Goal: Contribute content: Add original content to the website for others to see

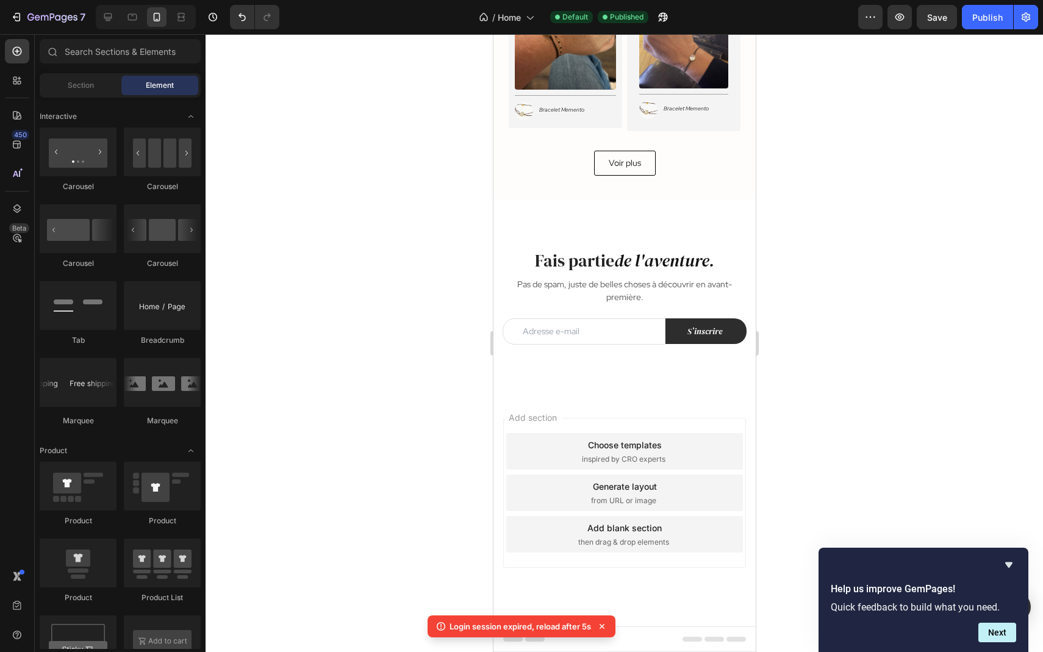
scroll to position [4966, 0]
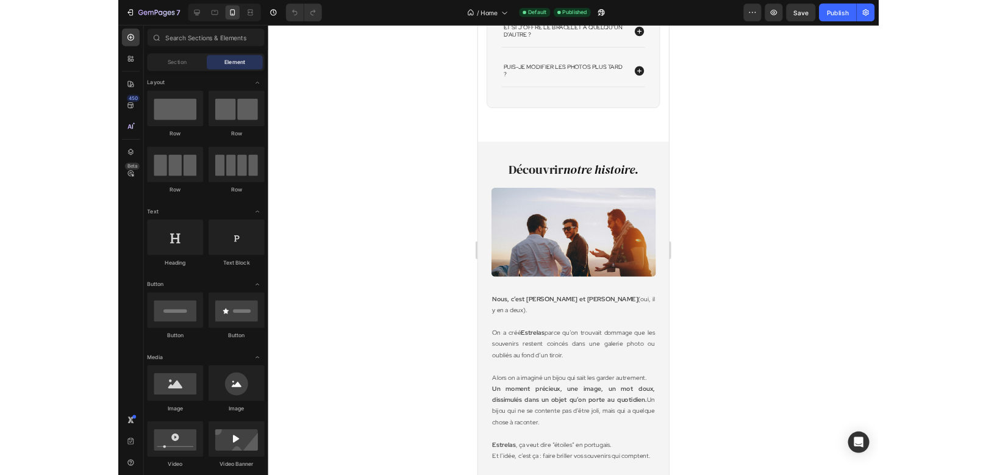
scroll to position [2310, 0]
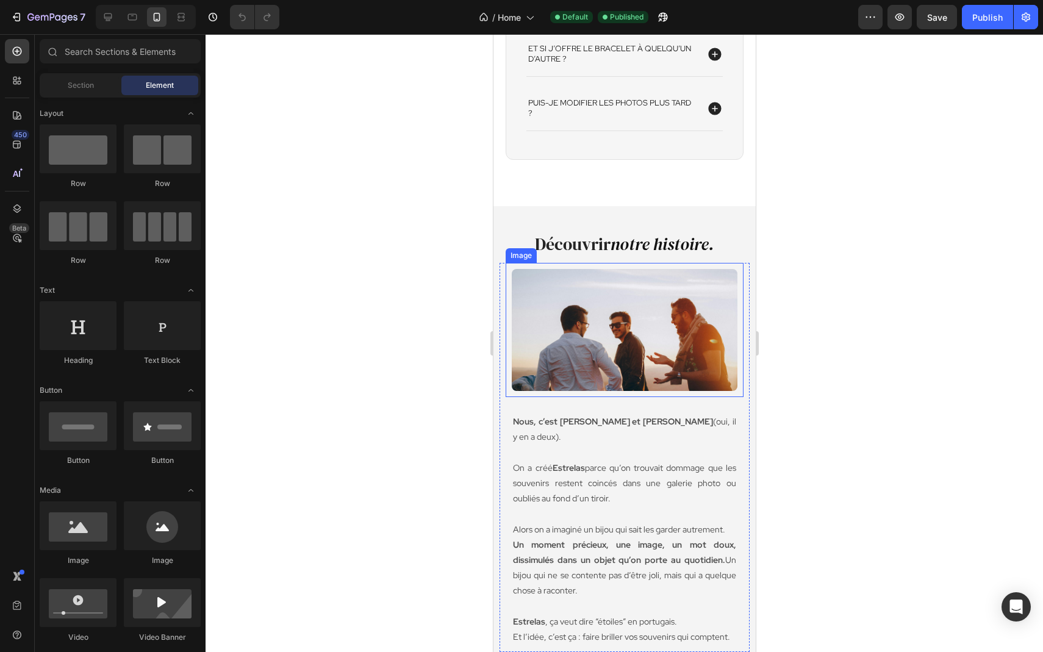
click at [648, 323] on img at bounding box center [624, 330] width 226 height 122
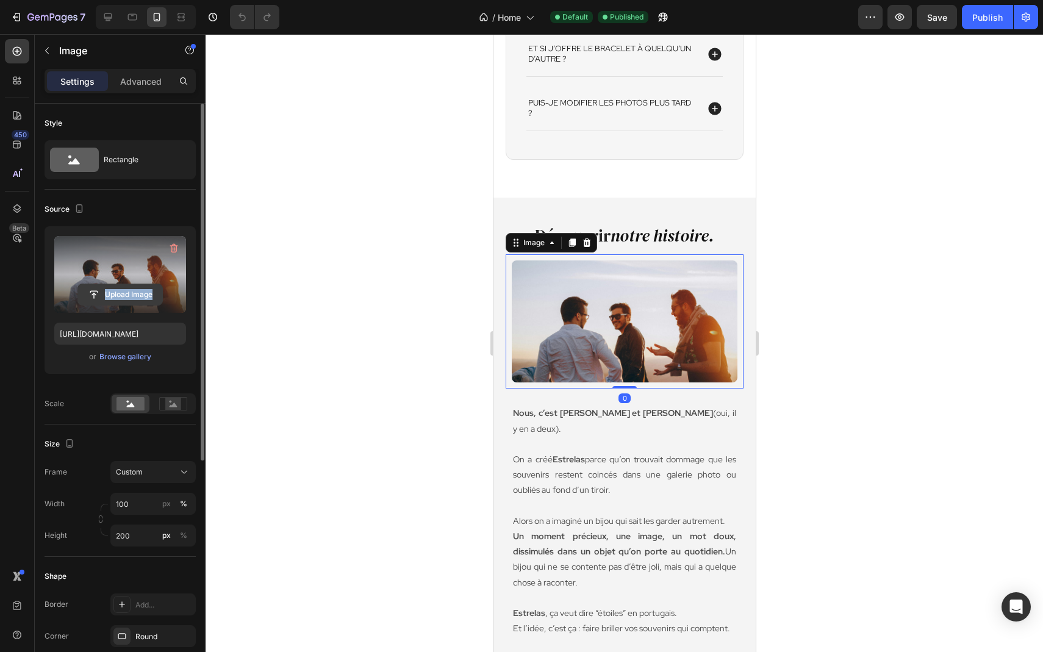
click at [145, 305] on div "Upload Image" at bounding box center [120, 274] width 132 height 77
click at [157, 289] on input "file" at bounding box center [120, 294] width 84 height 21
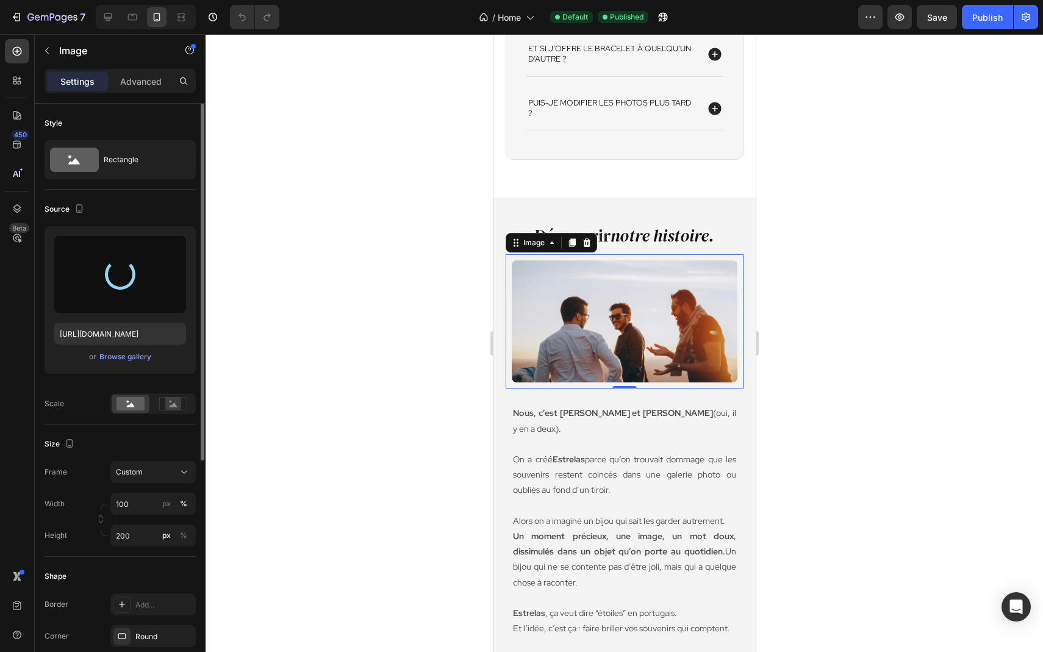
type input "[URL][DOMAIN_NAME]"
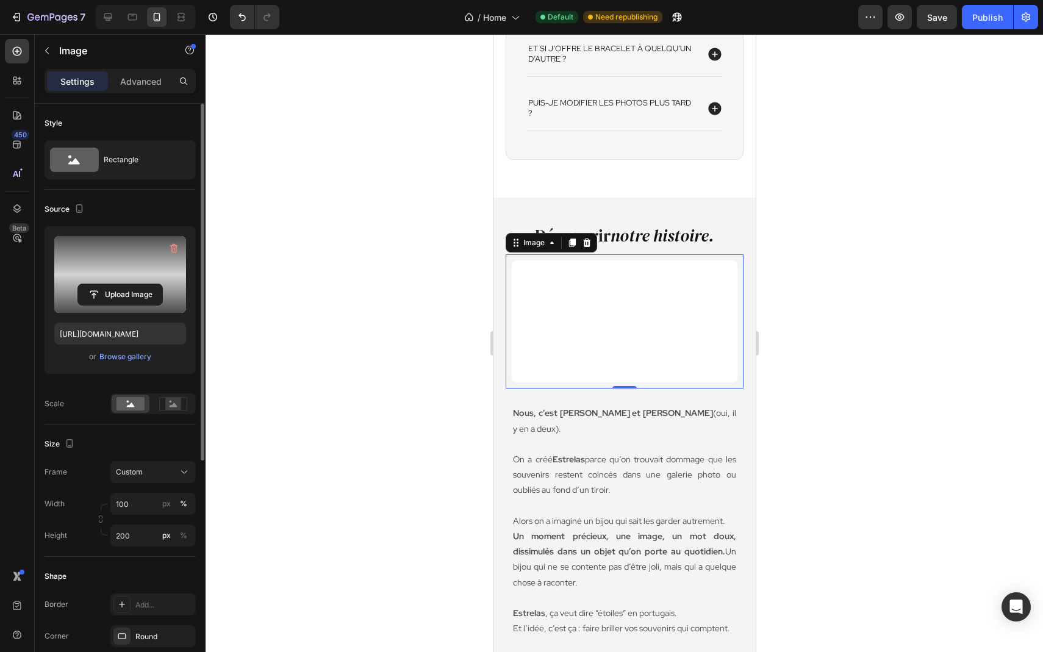
click at [395, 303] on div at bounding box center [624, 343] width 837 height 618
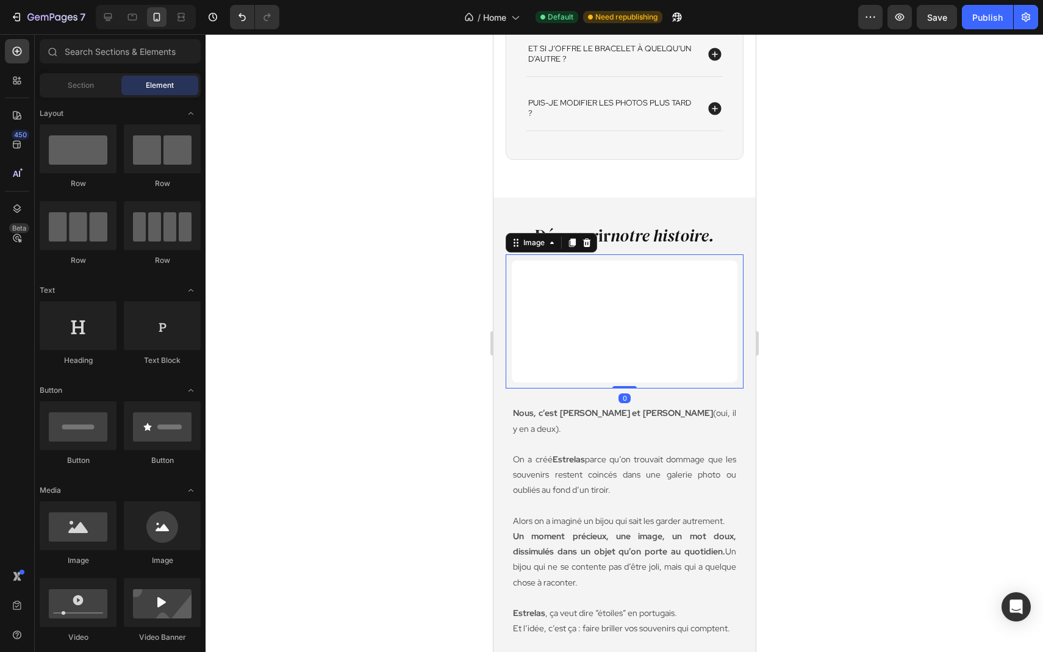
click at [629, 302] on img at bounding box center [624, 321] width 226 height 122
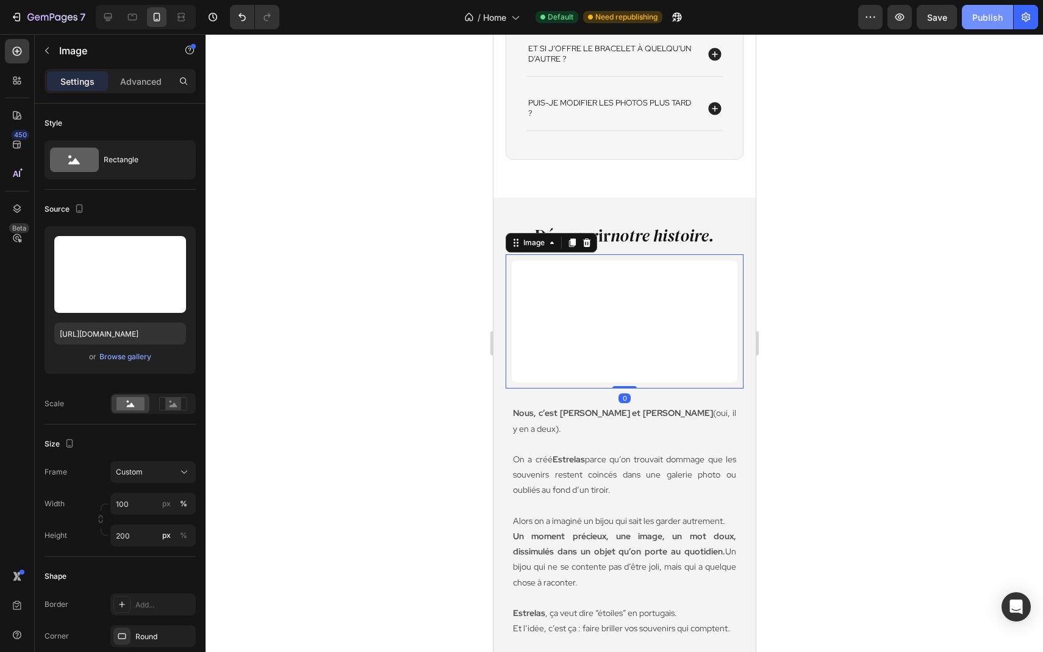
click at [993, 13] on div "Publish" at bounding box center [987, 17] width 30 height 13
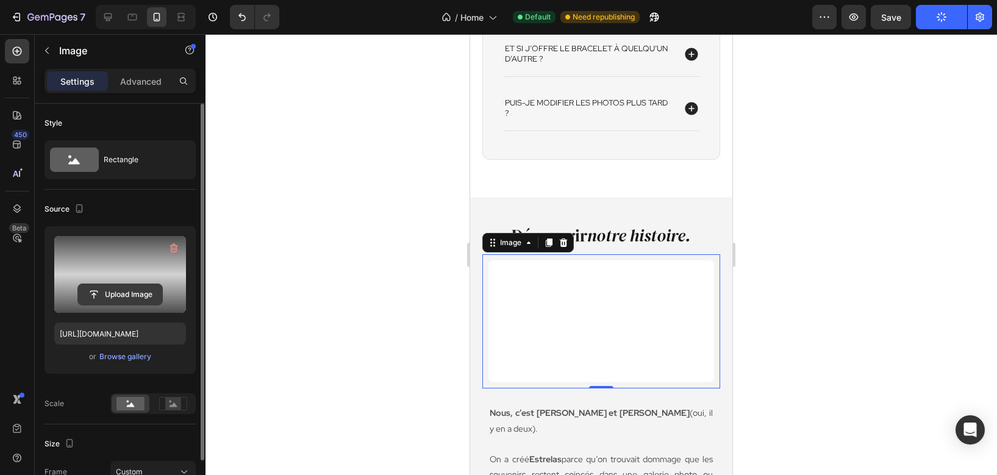
click at [114, 292] on input "file" at bounding box center [120, 294] width 84 height 21
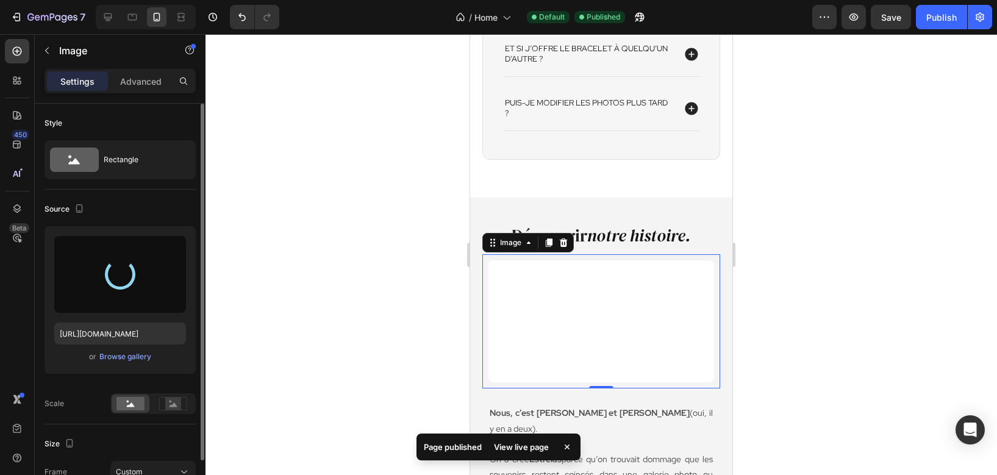
type input "[URL][DOMAIN_NAME]"
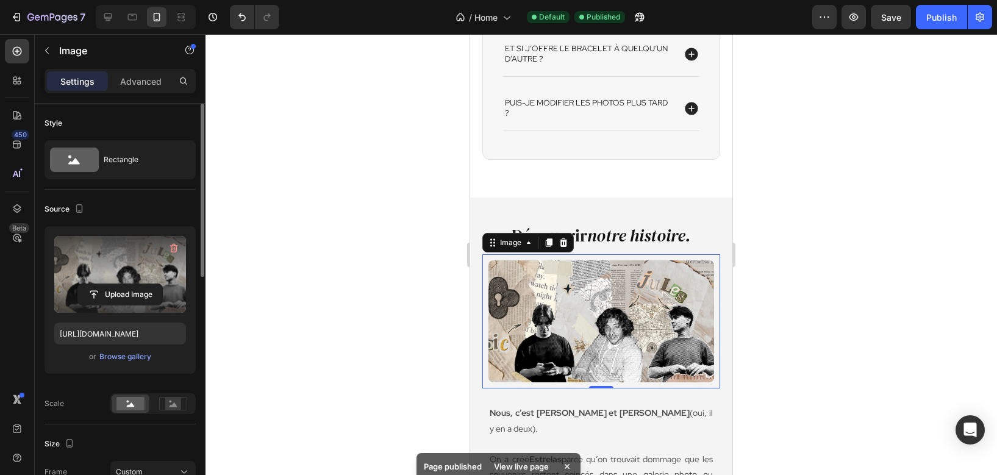
click at [874, 250] on div at bounding box center [602, 254] width 792 height 441
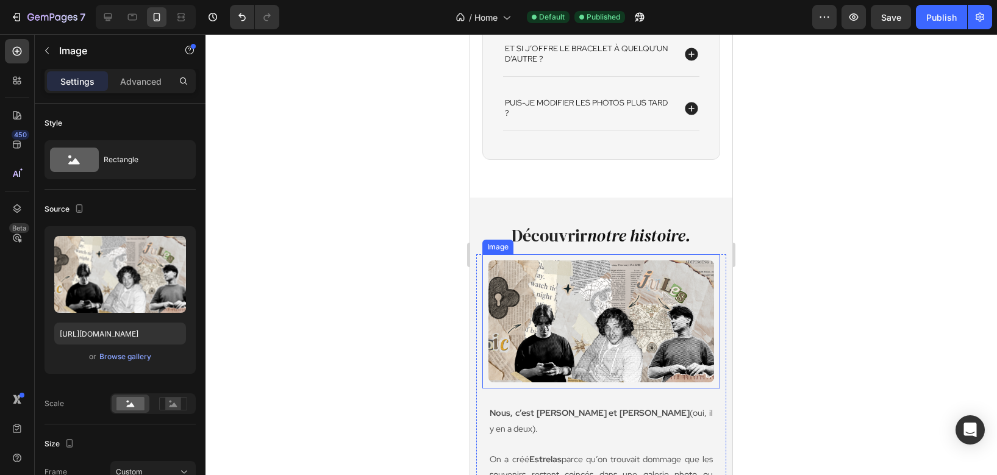
click at [619, 356] on img at bounding box center [601, 321] width 226 height 122
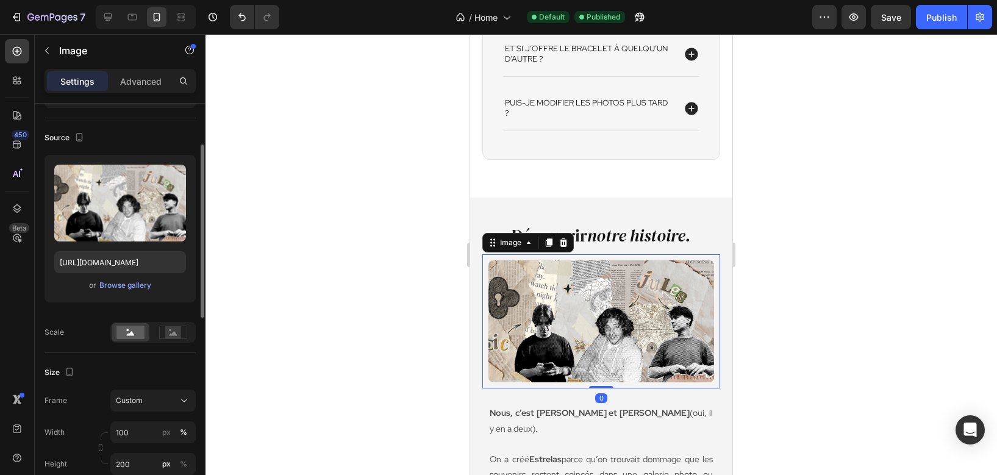
scroll to position [90, 0]
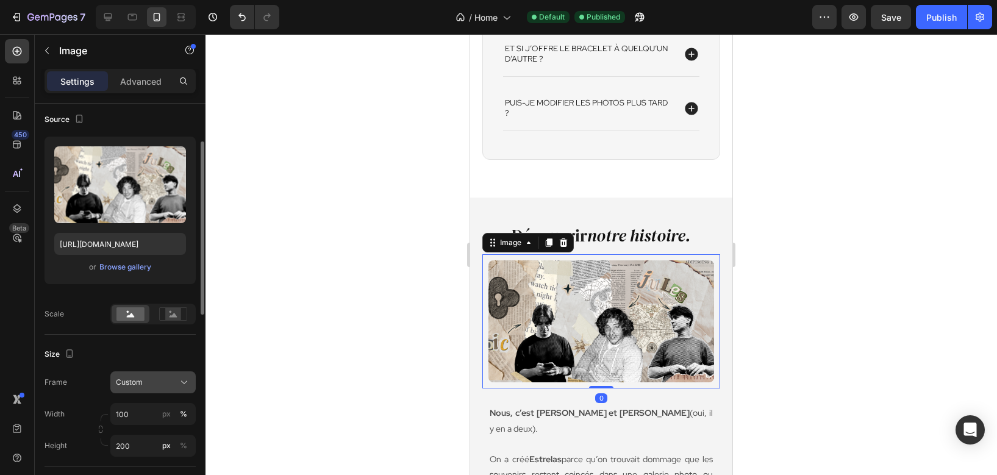
click at [170, 377] on div "Custom" at bounding box center [146, 382] width 60 height 11
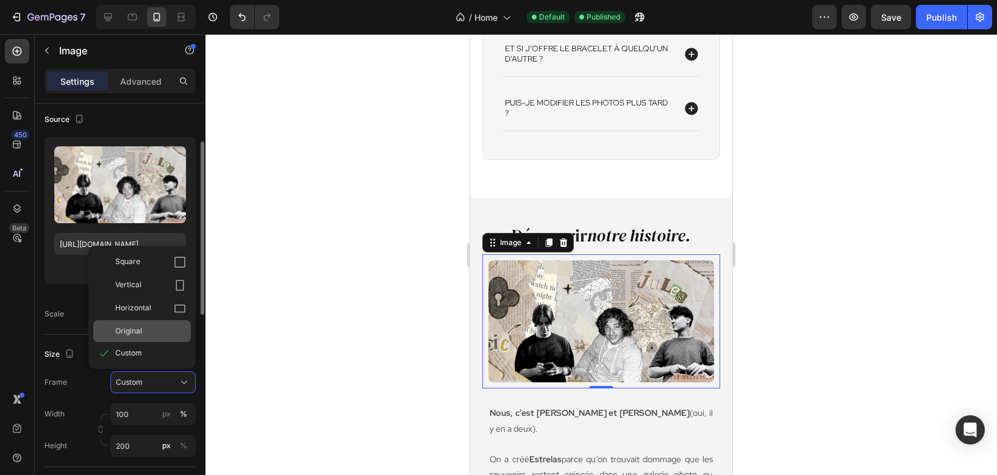
click at [157, 334] on div "Original" at bounding box center [150, 331] width 71 height 11
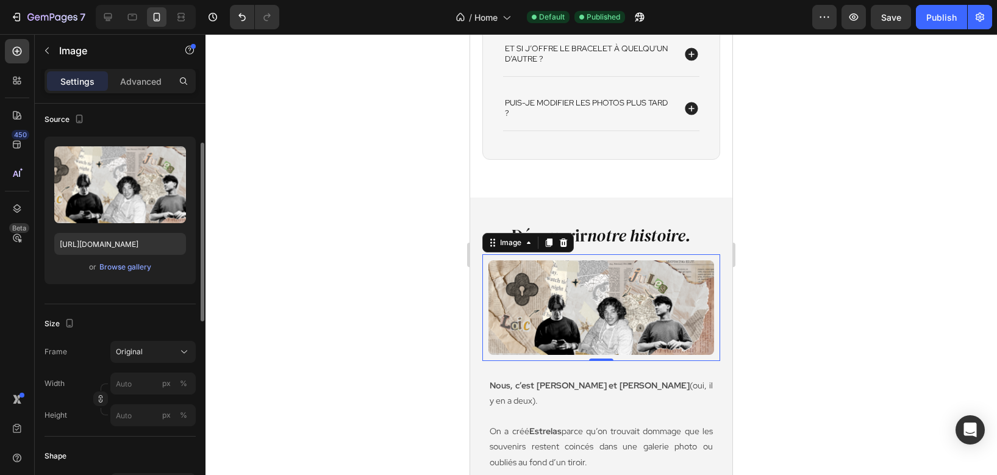
click at [405, 278] on div at bounding box center [602, 254] width 792 height 441
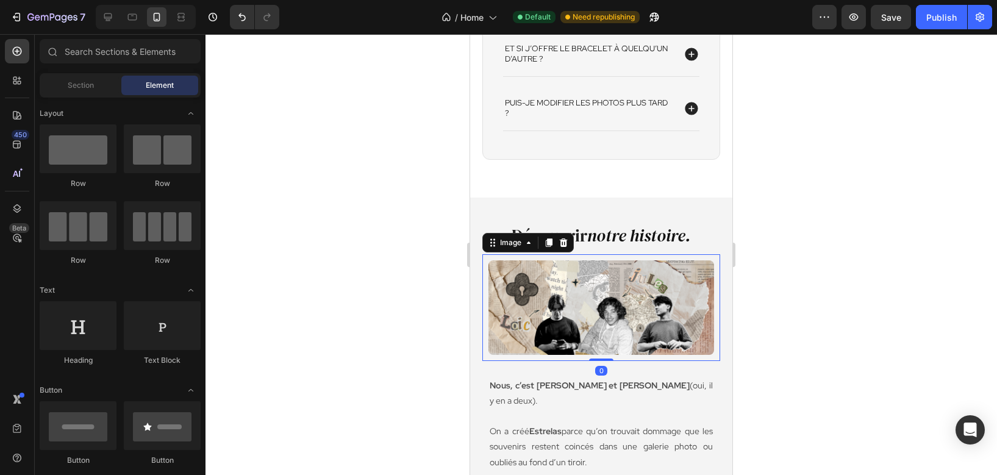
click at [584, 345] on img at bounding box center [601, 307] width 226 height 94
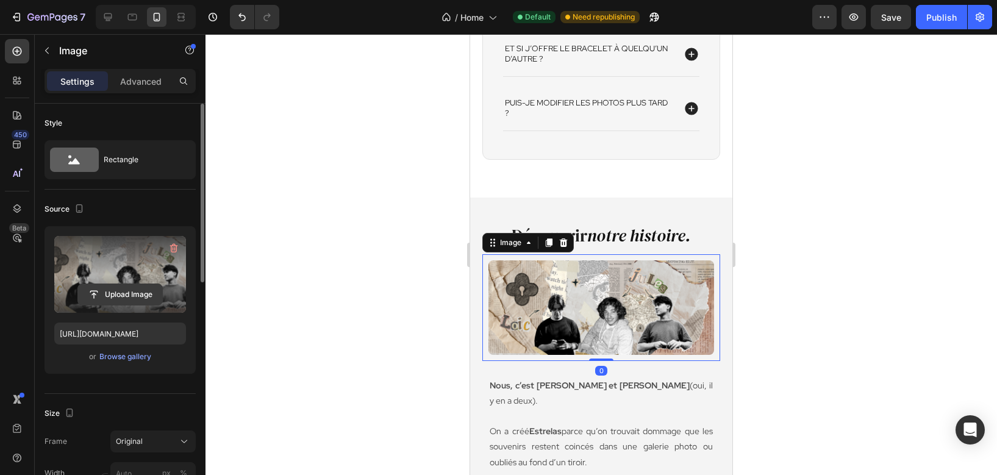
click at [135, 294] on input "file" at bounding box center [120, 294] width 84 height 21
click at [152, 296] on input "file" at bounding box center [120, 294] width 84 height 21
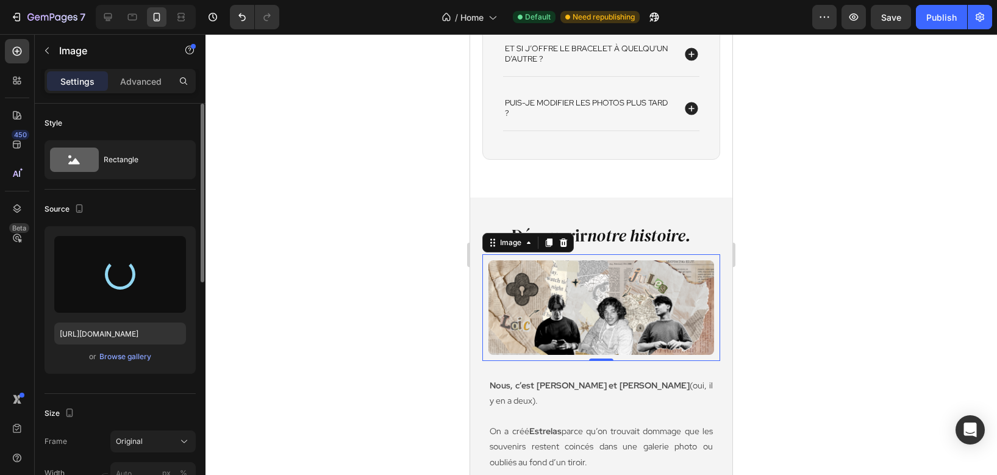
type input "[URL][DOMAIN_NAME]"
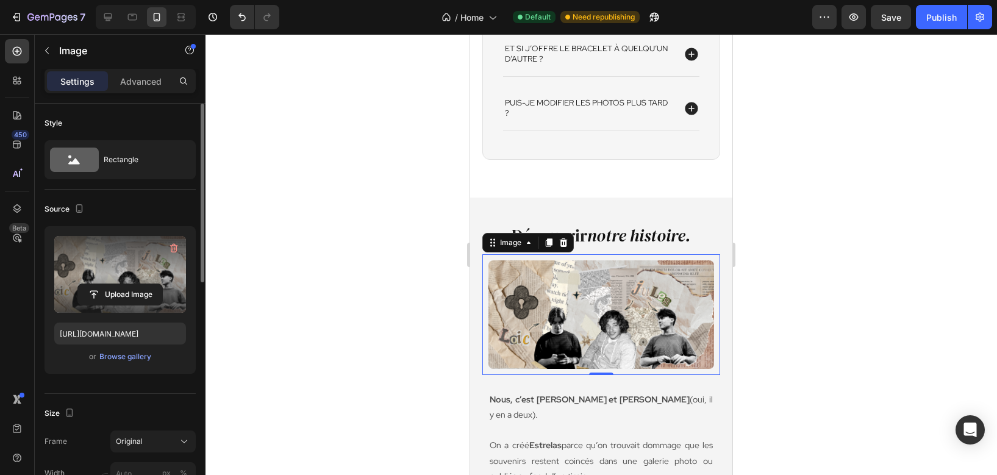
click at [895, 336] on div at bounding box center [602, 254] width 792 height 441
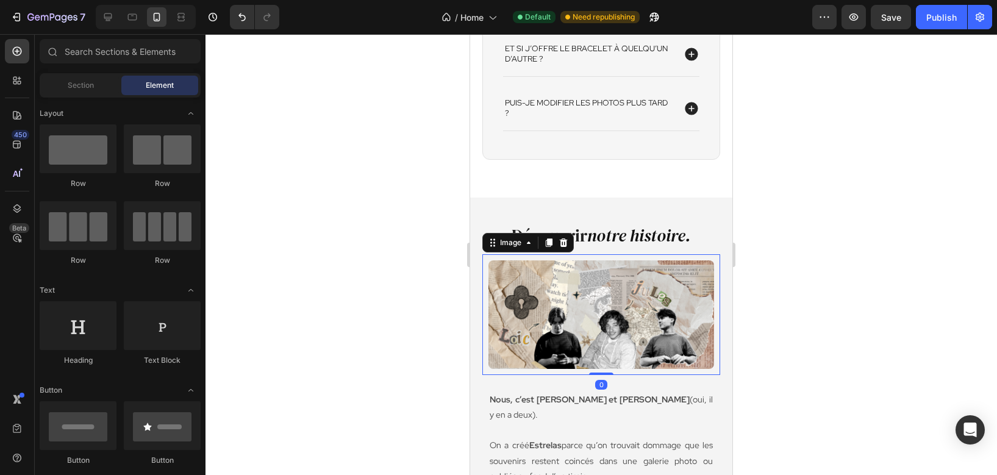
click at [613, 302] on img at bounding box center [601, 314] width 226 height 108
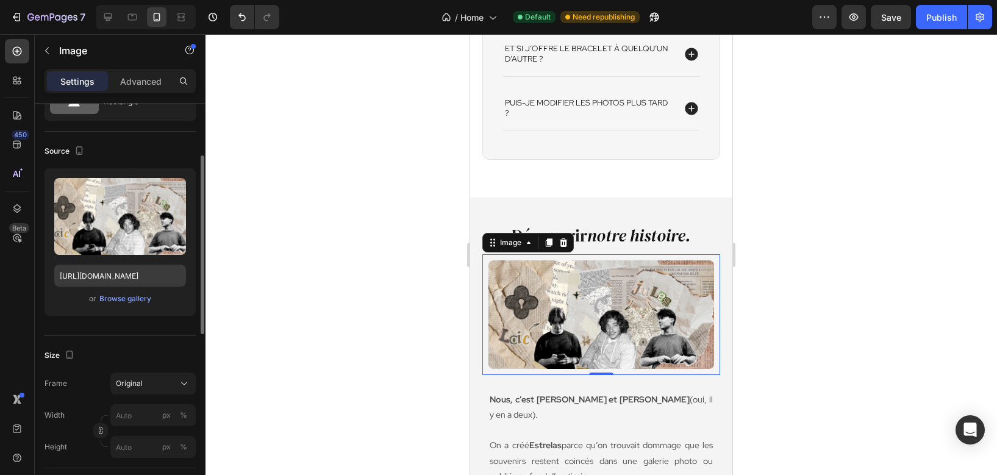
scroll to position [87, 0]
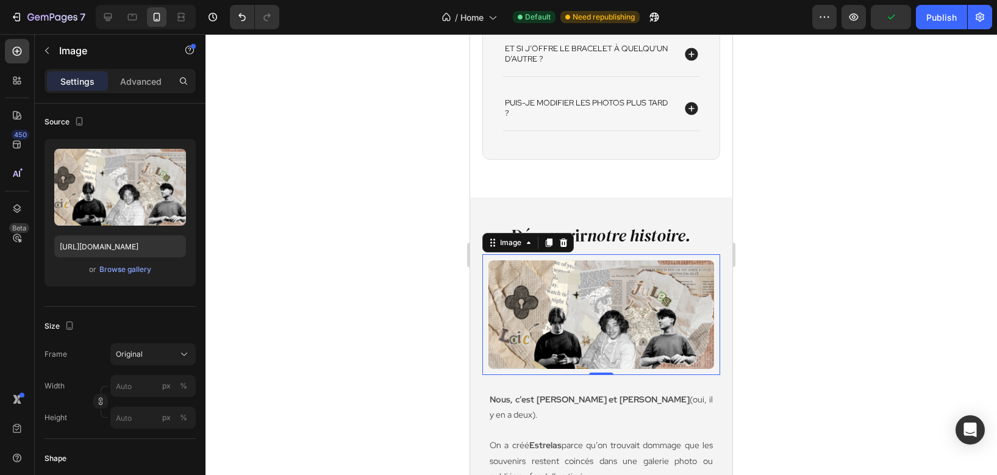
click at [907, 219] on div at bounding box center [602, 254] width 792 height 441
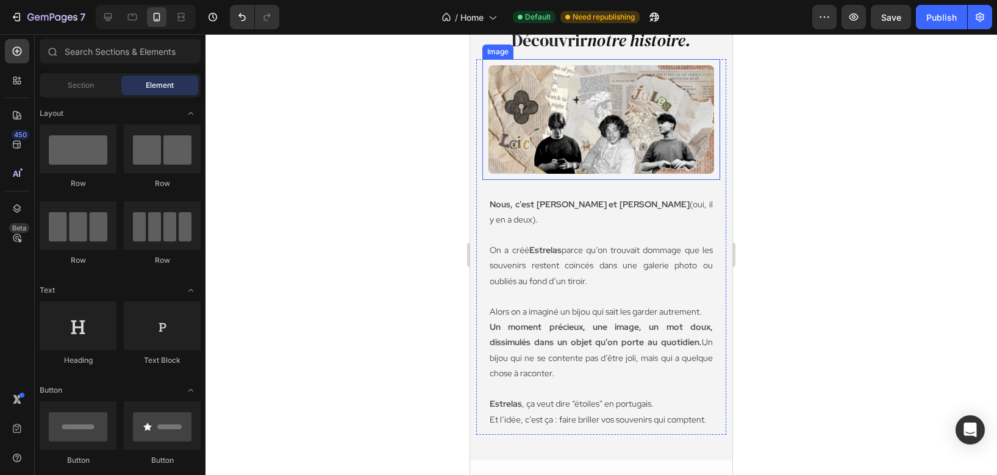
scroll to position [2501, 0]
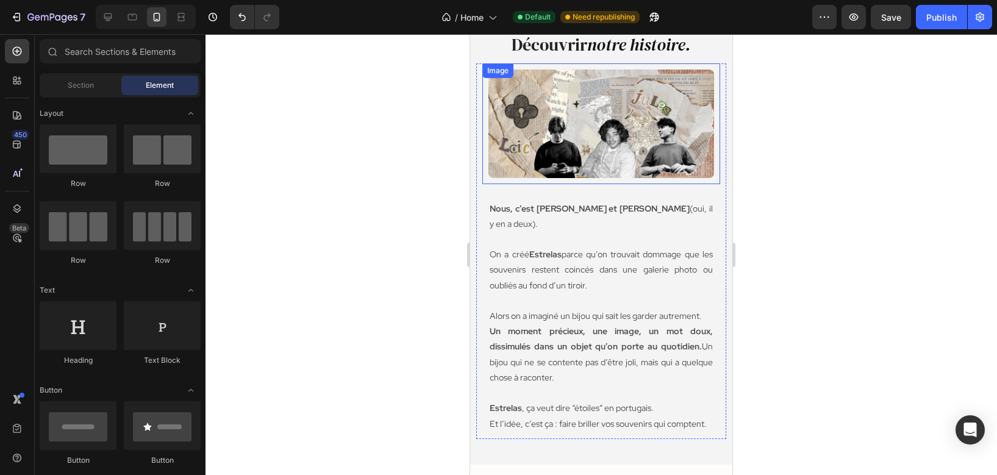
click at [617, 141] on img at bounding box center [601, 124] width 226 height 108
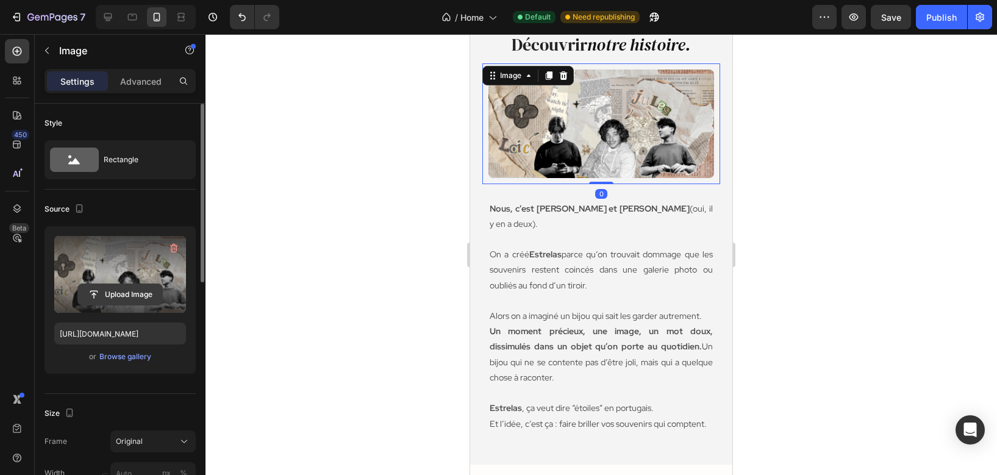
click at [104, 291] on input "file" at bounding box center [120, 294] width 84 height 21
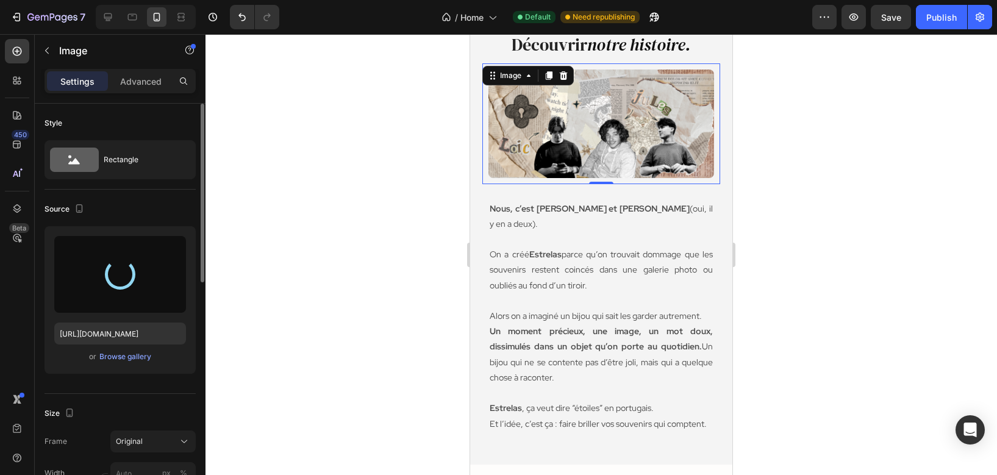
type input "[URL][DOMAIN_NAME]"
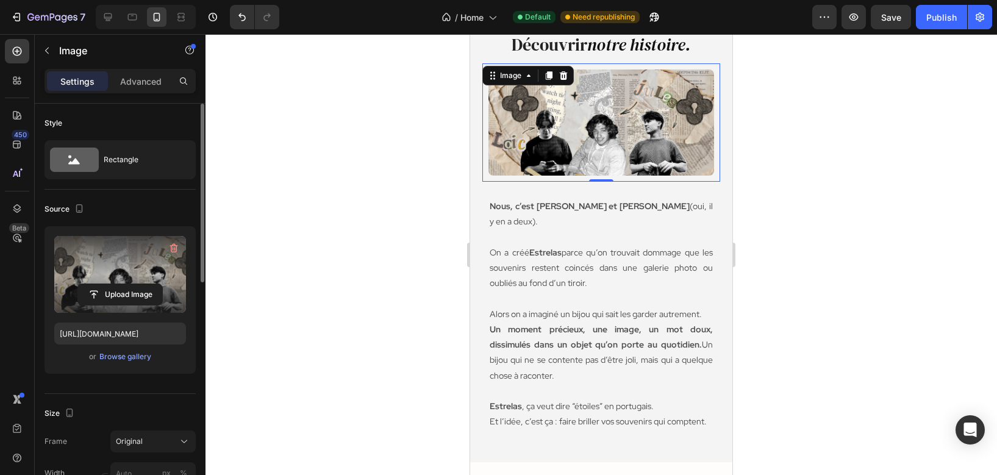
click at [954, 165] on div at bounding box center [602, 254] width 792 height 441
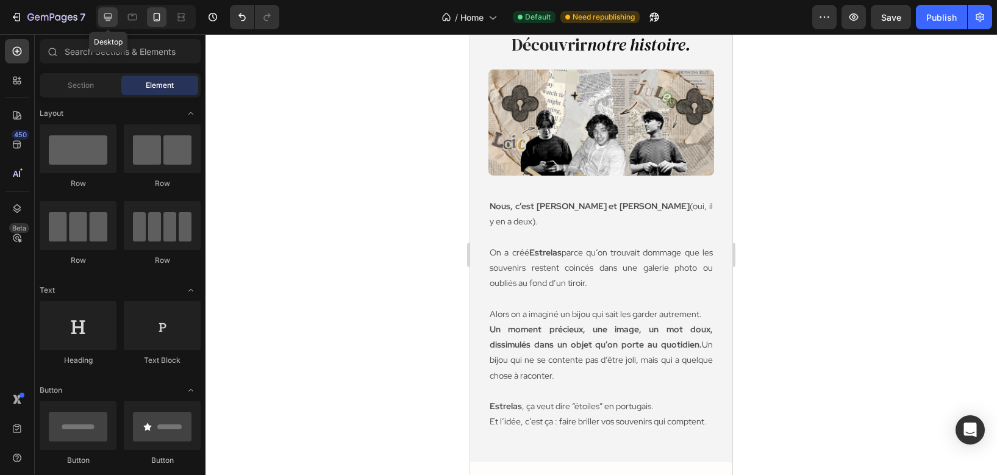
click at [106, 19] on icon at bounding box center [108, 17] width 12 height 12
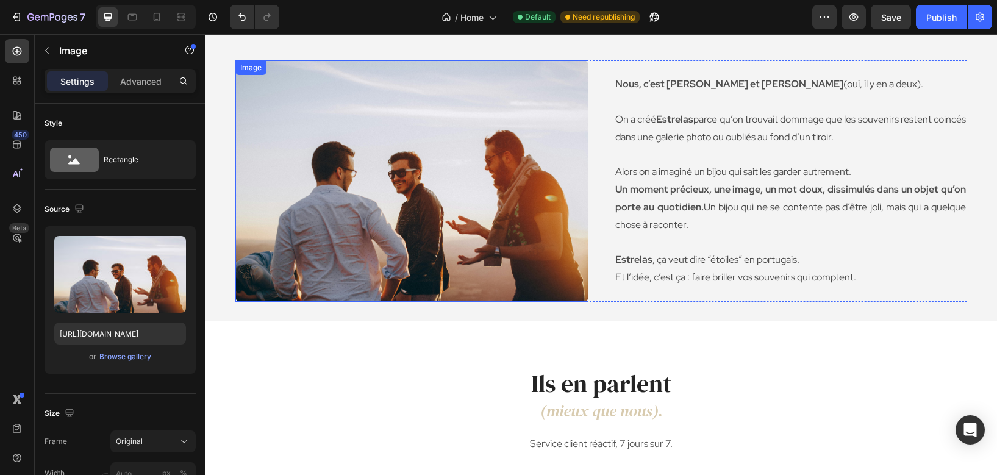
click at [339, 216] on img at bounding box center [411, 180] width 353 height 241
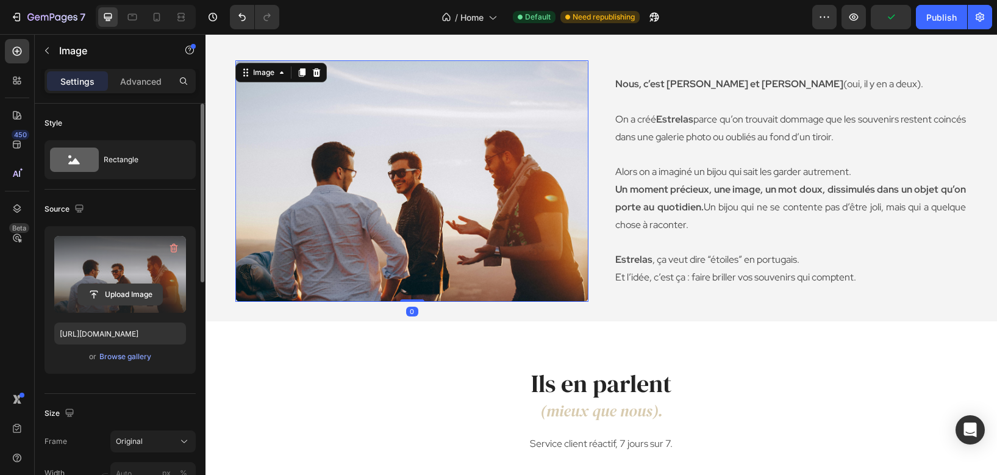
click at [119, 293] on input "file" at bounding box center [120, 294] width 84 height 21
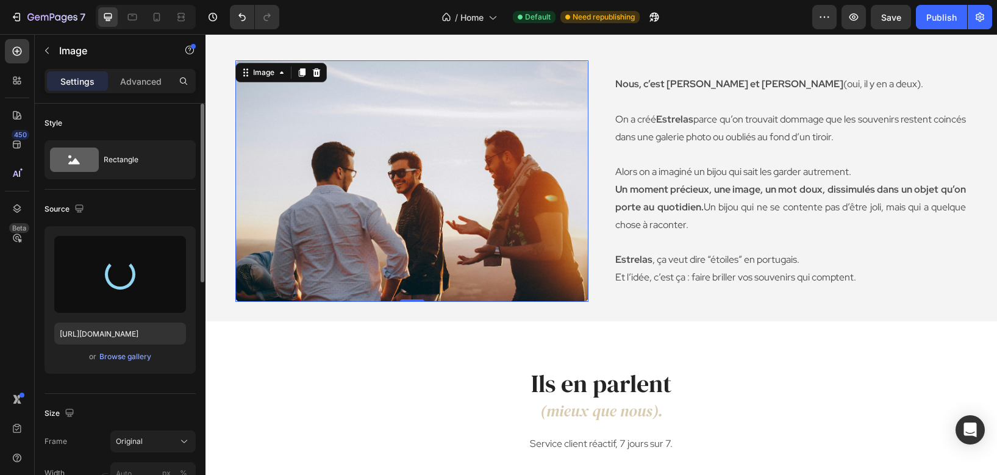
type input "[URL][DOMAIN_NAME]"
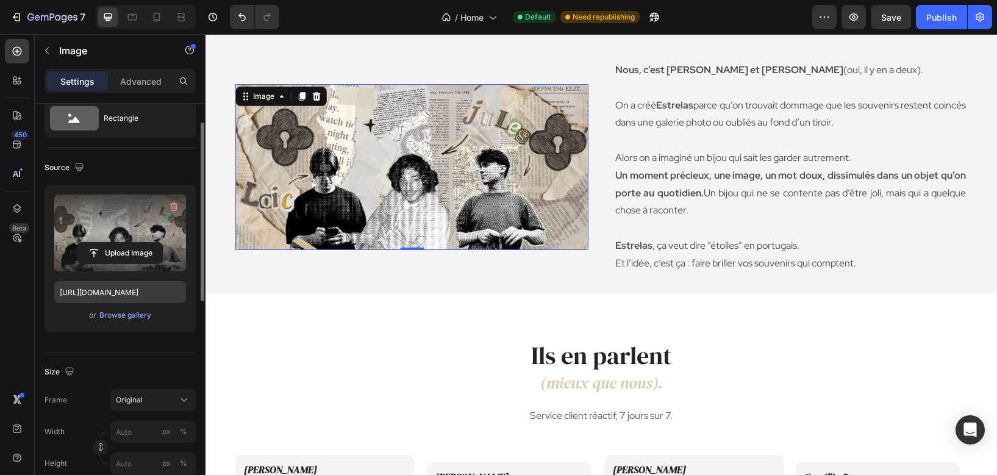
scroll to position [42, 0]
click at [138, 403] on span "Original" at bounding box center [129, 399] width 27 height 11
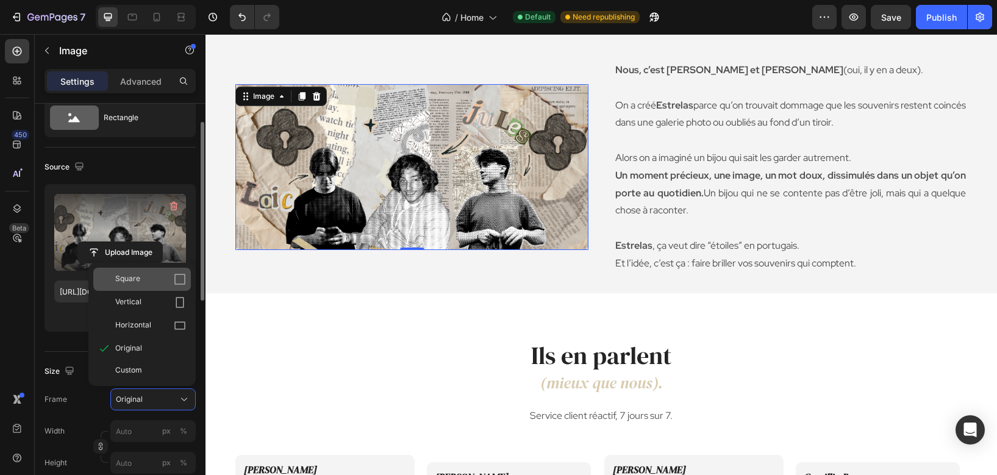
click at [145, 281] on div "Square" at bounding box center [150, 279] width 71 height 12
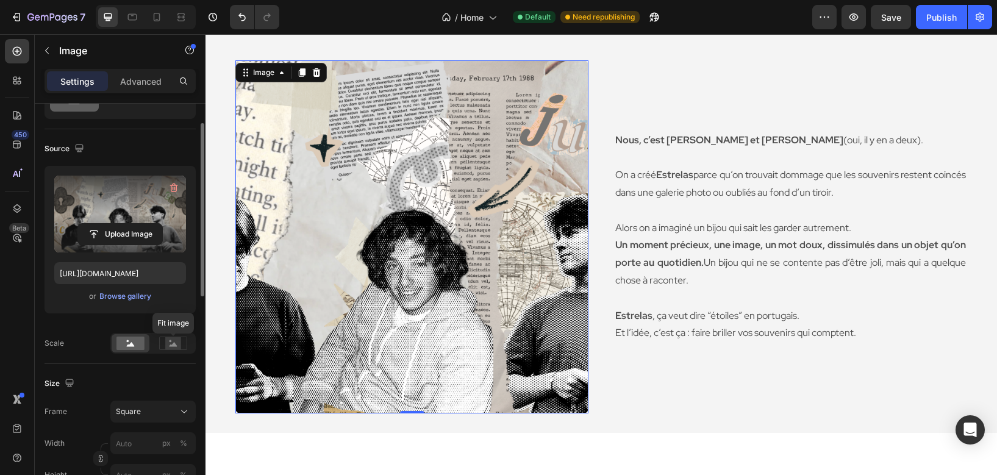
scroll to position [62, 0]
click at [157, 413] on div "Square" at bounding box center [146, 410] width 60 height 11
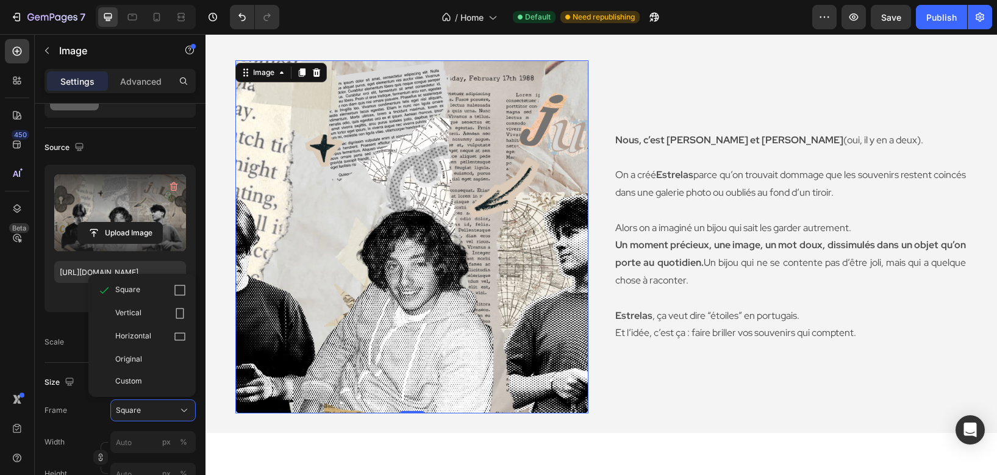
click at [168, 337] on div "Horizontal" at bounding box center [150, 337] width 71 height 12
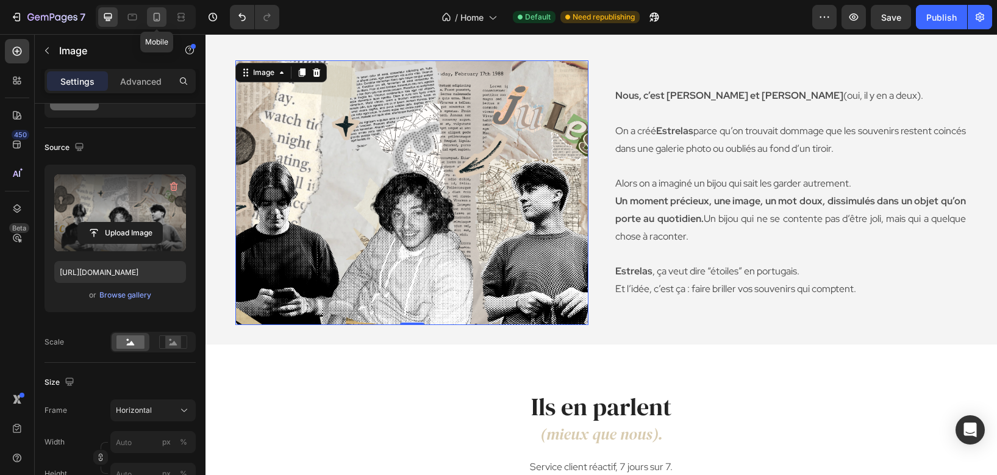
click at [159, 19] on icon at bounding box center [157, 17] width 7 height 9
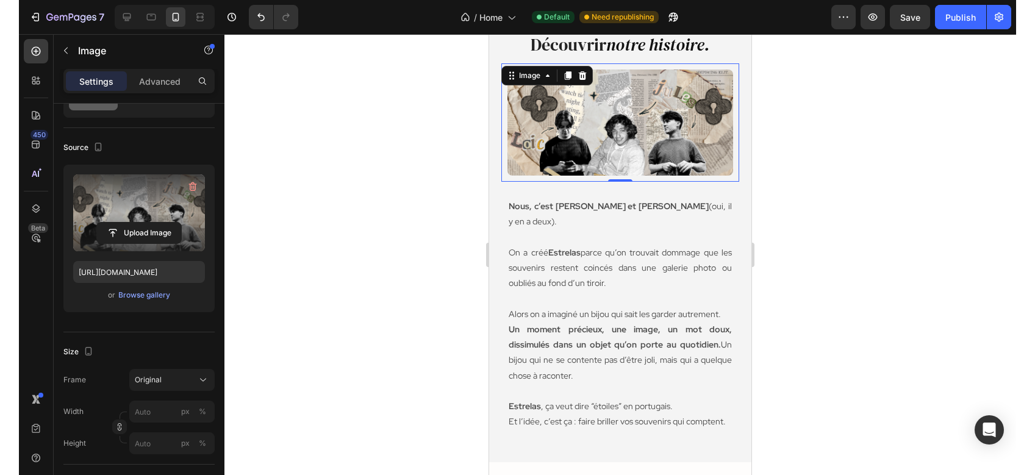
scroll to position [2488, 0]
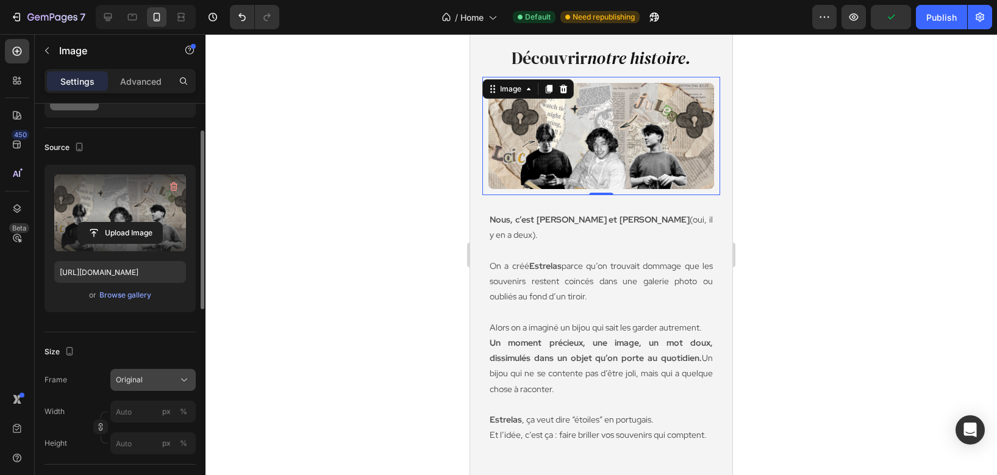
click at [127, 376] on span "Original" at bounding box center [129, 379] width 27 height 11
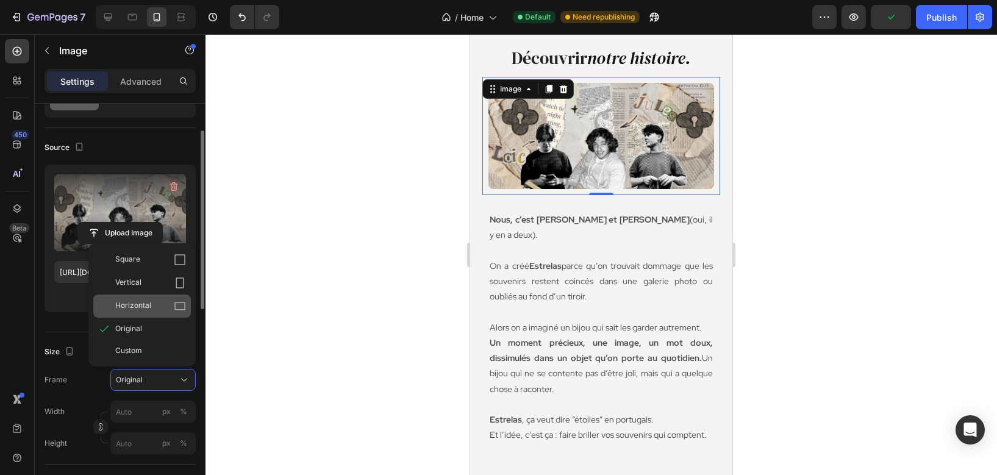
click at [158, 310] on div "Horizontal" at bounding box center [150, 306] width 71 height 12
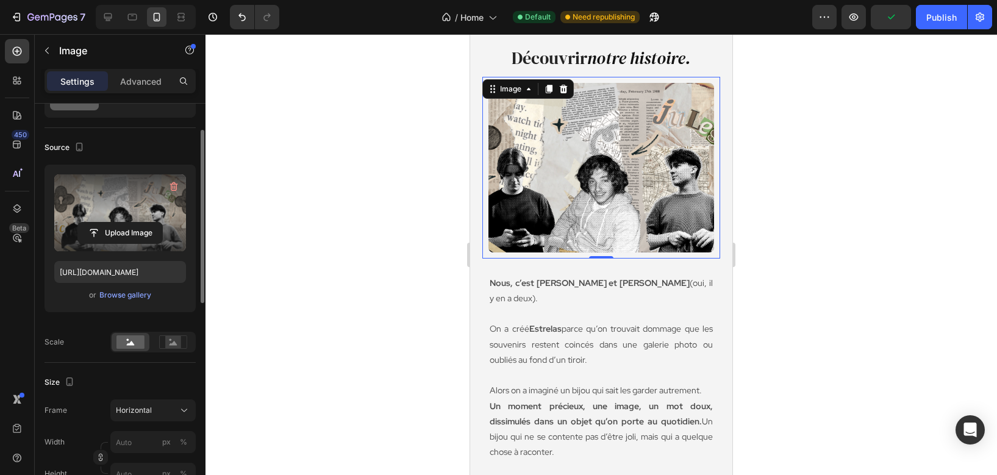
click at [354, 257] on div at bounding box center [602, 254] width 792 height 441
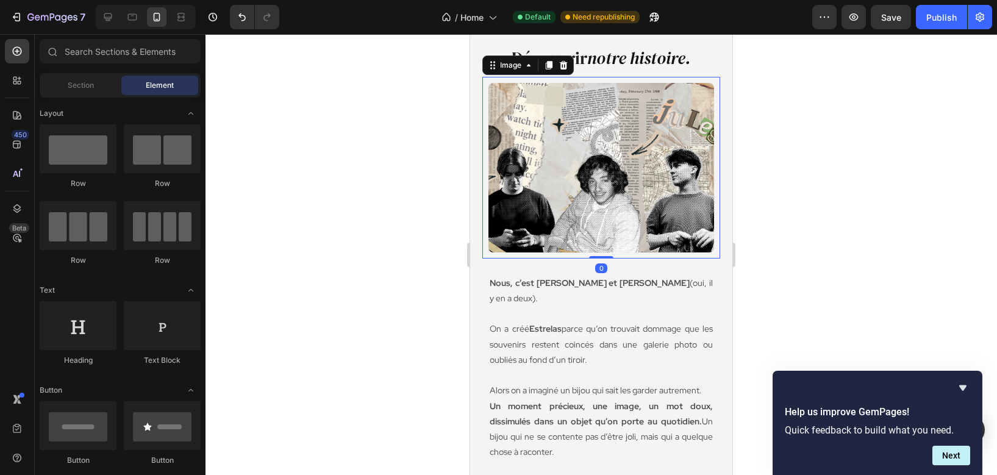
click at [612, 179] on img at bounding box center [601, 168] width 226 height 170
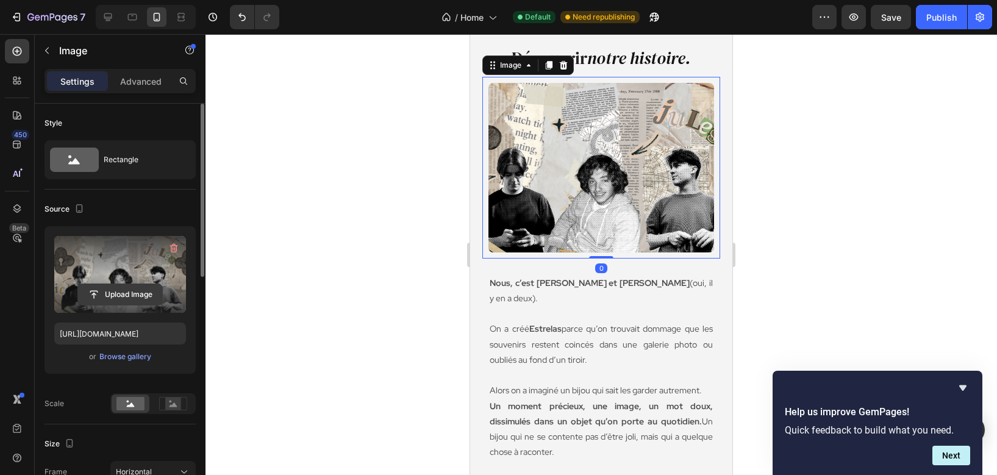
click at [135, 295] on input "file" at bounding box center [120, 294] width 84 height 21
click at [148, 299] on input "file" at bounding box center [120, 294] width 84 height 21
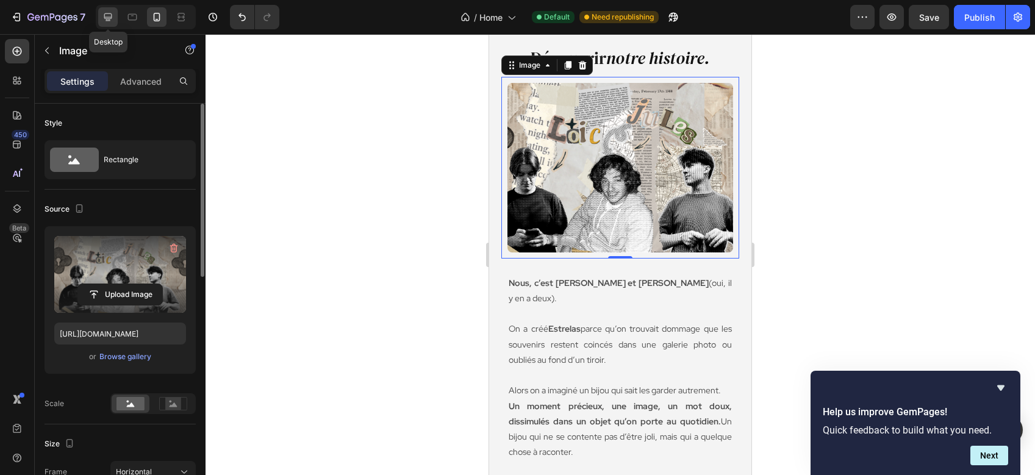
click at [101, 16] on div at bounding box center [108, 17] width 20 height 20
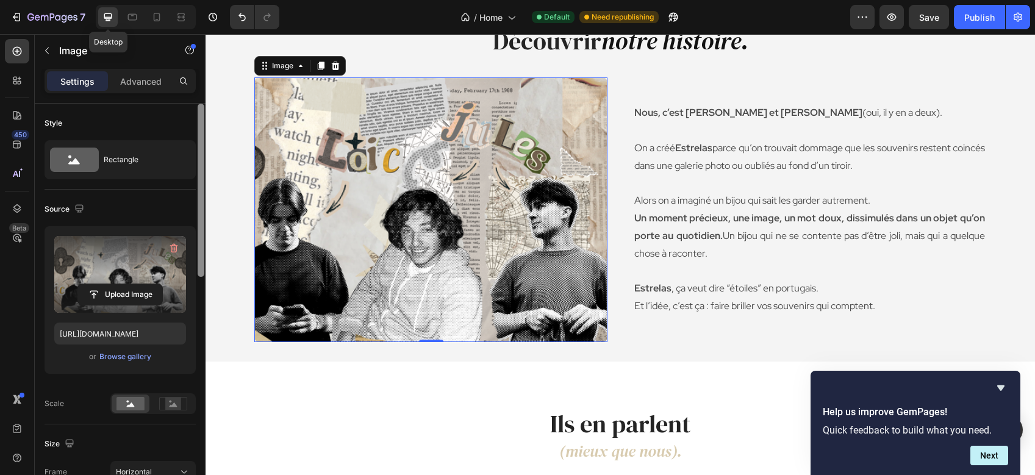
scroll to position [2485, 0]
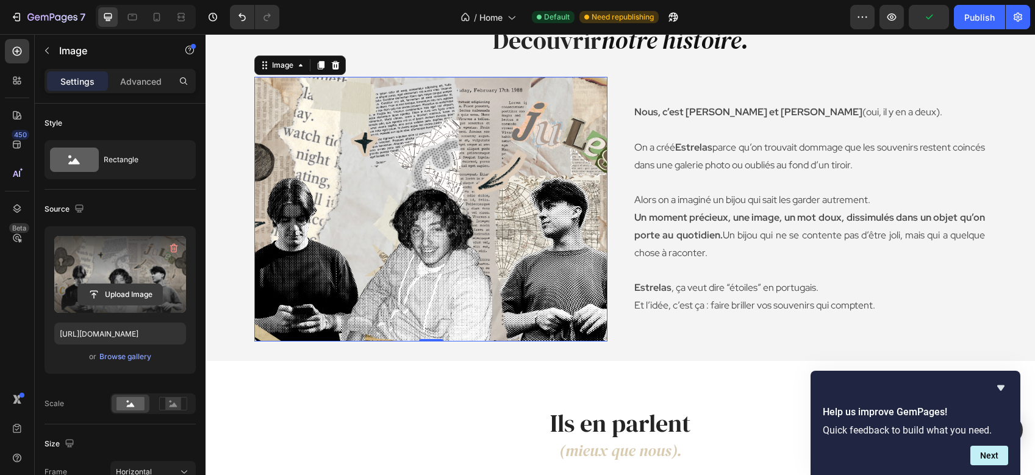
click at [132, 292] on input "file" at bounding box center [120, 294] width 84 height 21
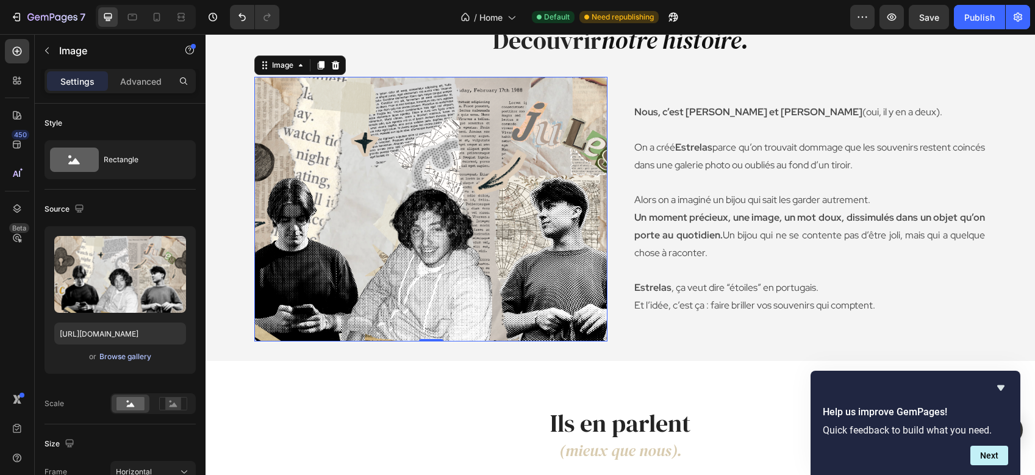
click at [138, 359] on div "Browse gallery" at bounding box center [125, 356] width 52 height 11
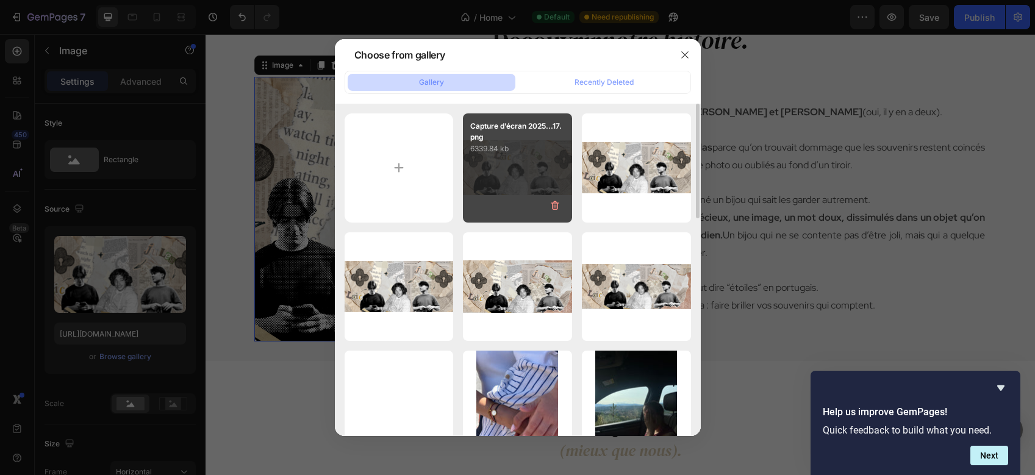
click at [551, 187] on div "Capture d’écran 2025...17.png 6339.84 kb" at bounding box center [517, 167] width 109 height 109
type input "[URL][DOMAIN_NAME]"
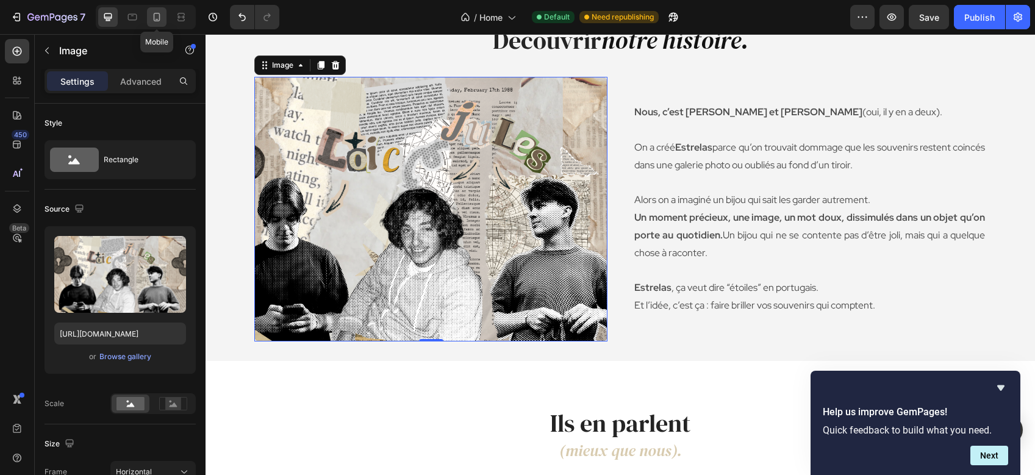
click at [154, 12] on icon at bounding box center [157, 17] width 12 height 12
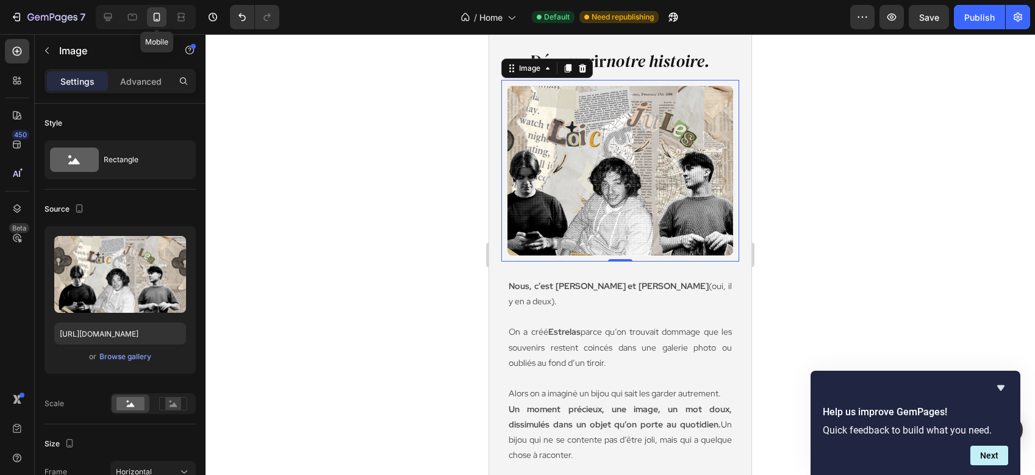
scroll to position [2488, 0]
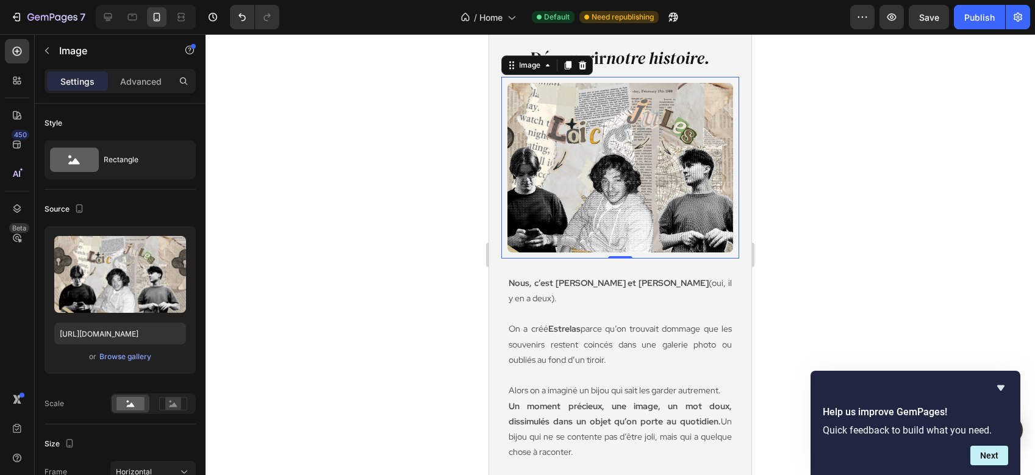
click at [323, 170] on div at bounding box center [620, 254] width 829 height 441
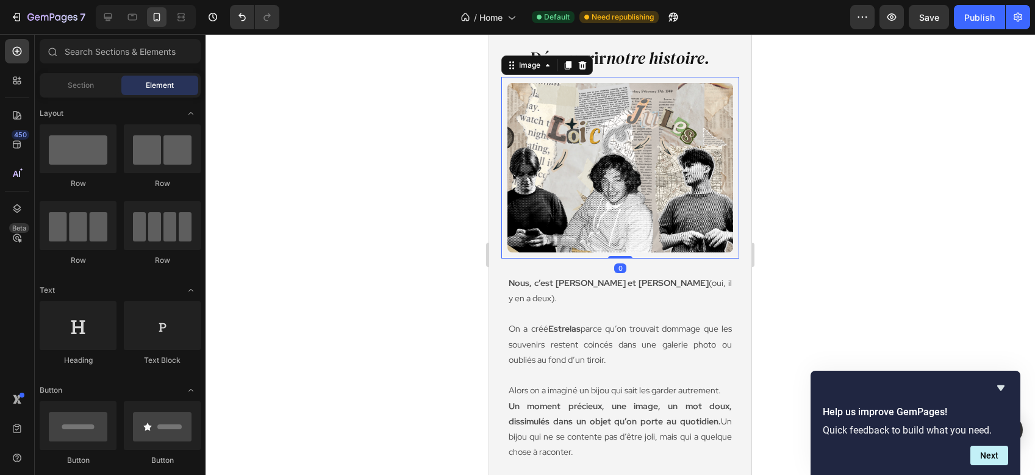
click at [559, 195] on img at bounding box center [620, 168] width 226 height 170
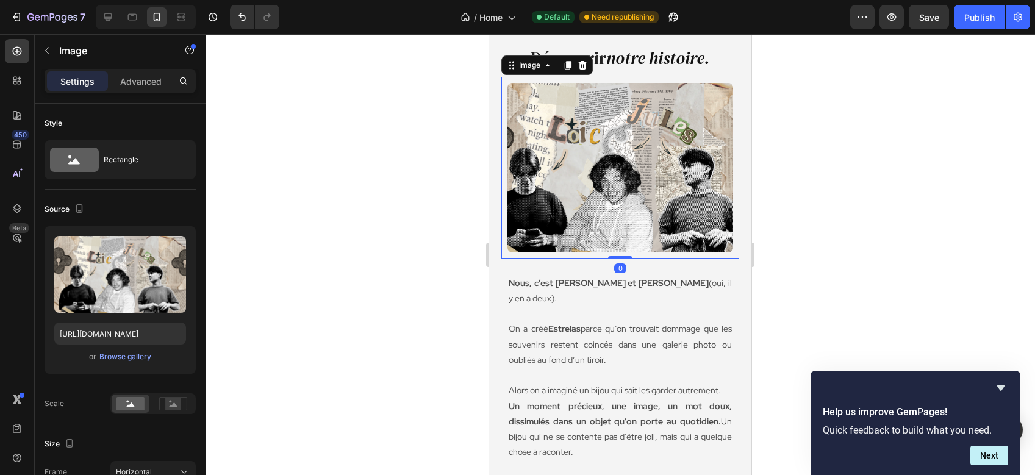
click at [559, 195] on img at bounding box center [620, 168] width 226 height 170
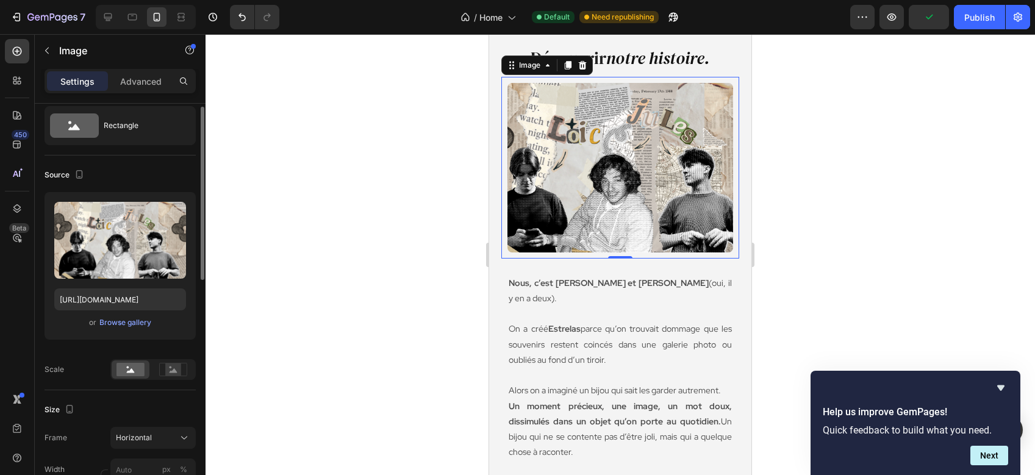
scroll to position [51, 0]
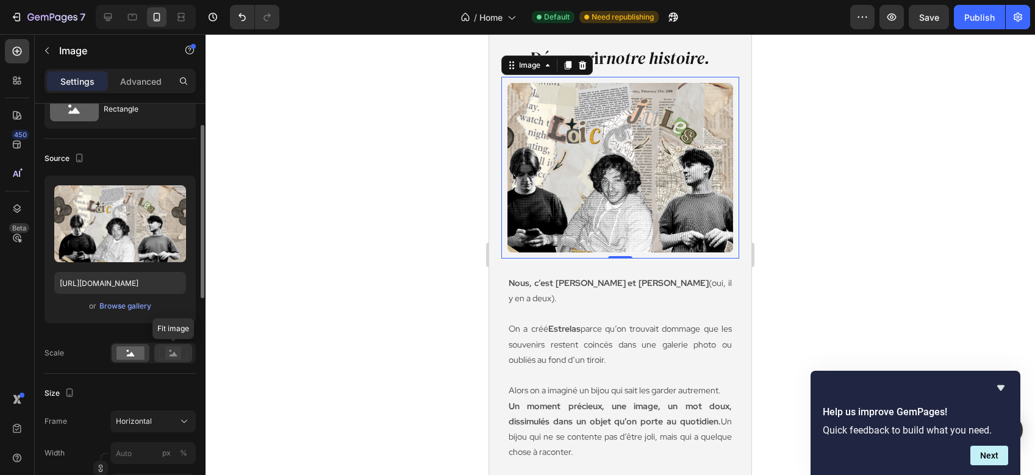
click at [170, 359] on rect at bounding box center [172, 352] width 27 height 13
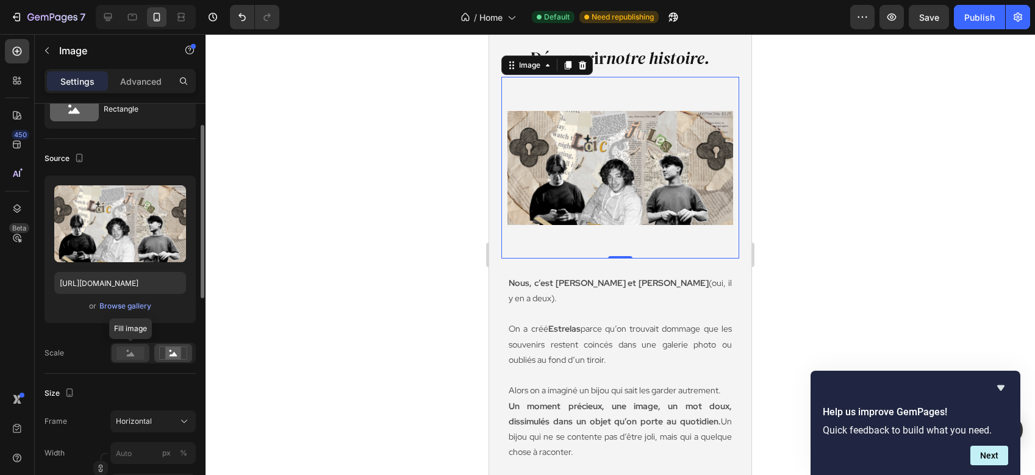
click at [140, 352] on rect at bounding box center [130, 352] width 28 height 13
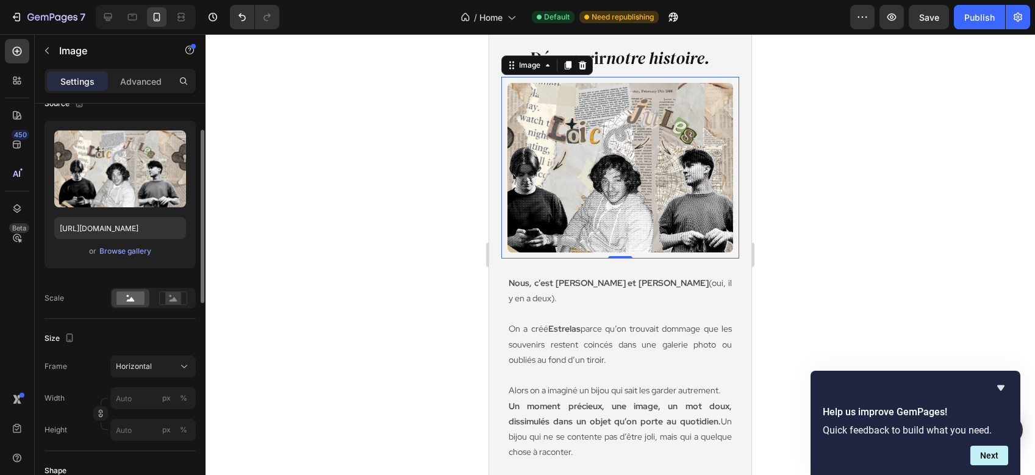
scroll to position [118, 0]
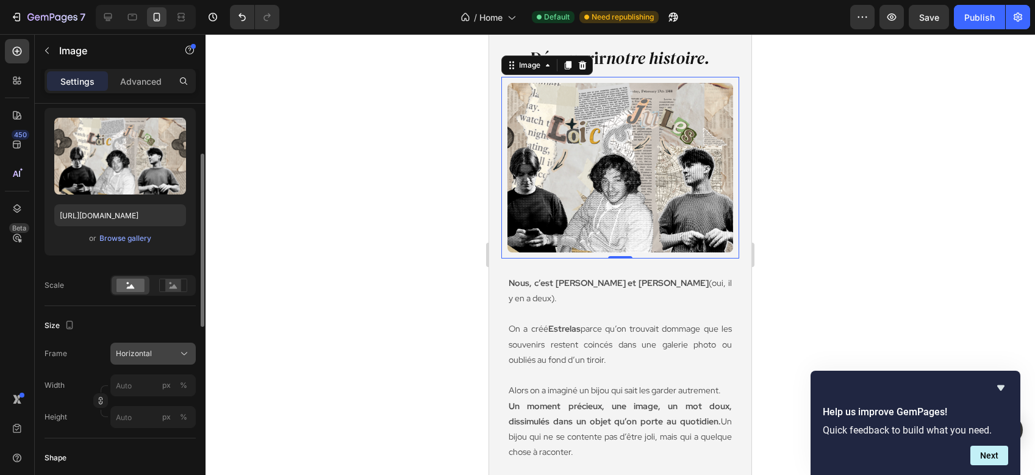
click at [141, 356] on span "Horizontal" at bounding box center [134, 353] width 36 height 11
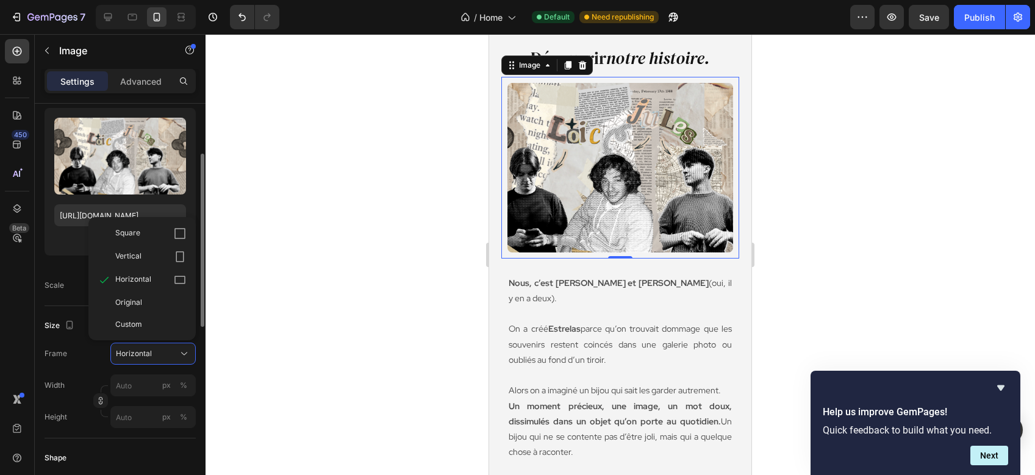
click at [95, 337] on div "Square Vertical Horizontal Original Custom" at bounding box center [141, 278] width 107 height 123
click at [80, 377] on div "Width px %" at bounding box center [120, 385] width 151 height 22
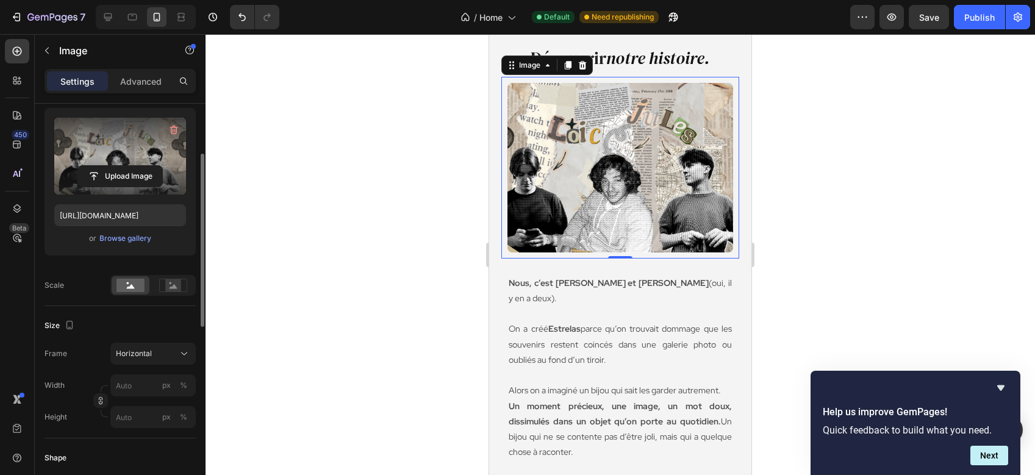
click at [144, 145] on label at bounding box center [120, 156] width 132 height 77
click at [144, 166] on input "file" at bounding box center [120, 176] width 84 height 21
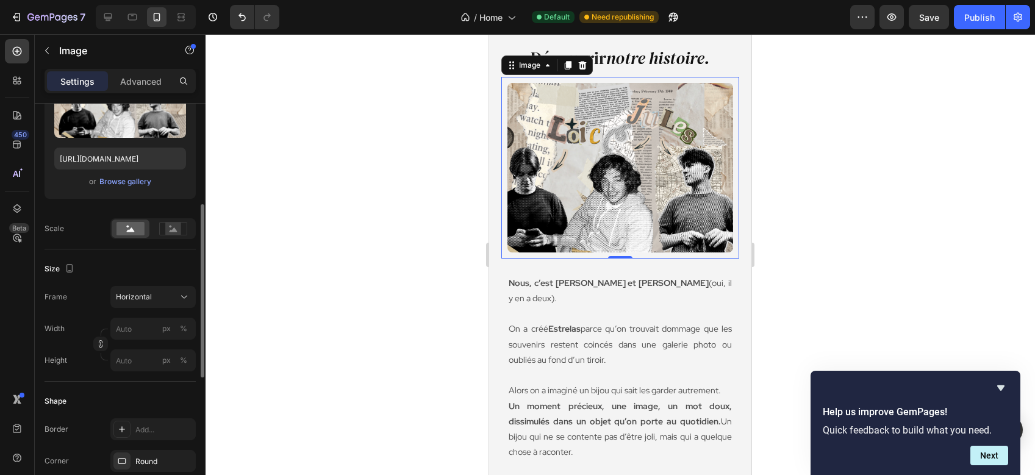
scroll to position [215, 0]
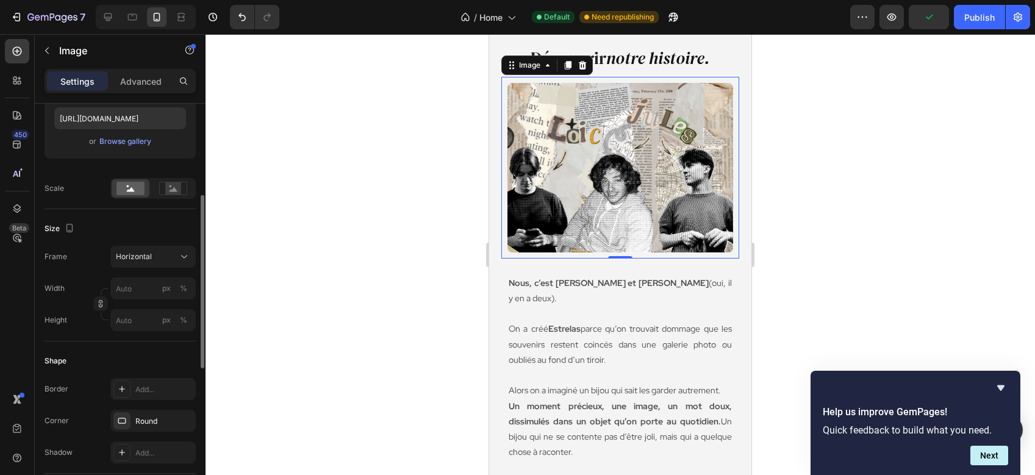
click at [146, 271] on div "Frame Horizontal Width px % Height px %" at bounding box center [120, 288] width 151 height 85
click at [151, 262] on div "Horizontal" at bounding box center [153, 257] width 74 height 12
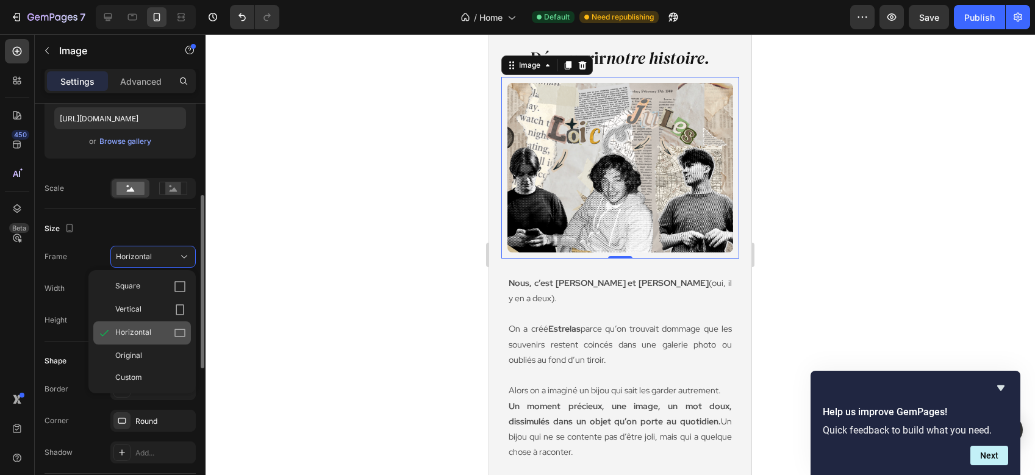
click at [134, 323] on div "Horizontal" at bounding box center [142, 332] width 98 height 23
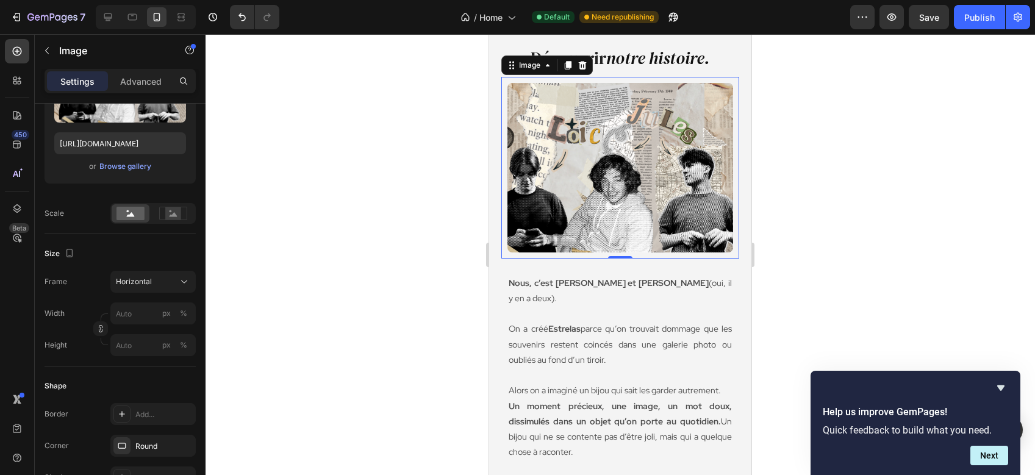
scroll to position [0, 0]
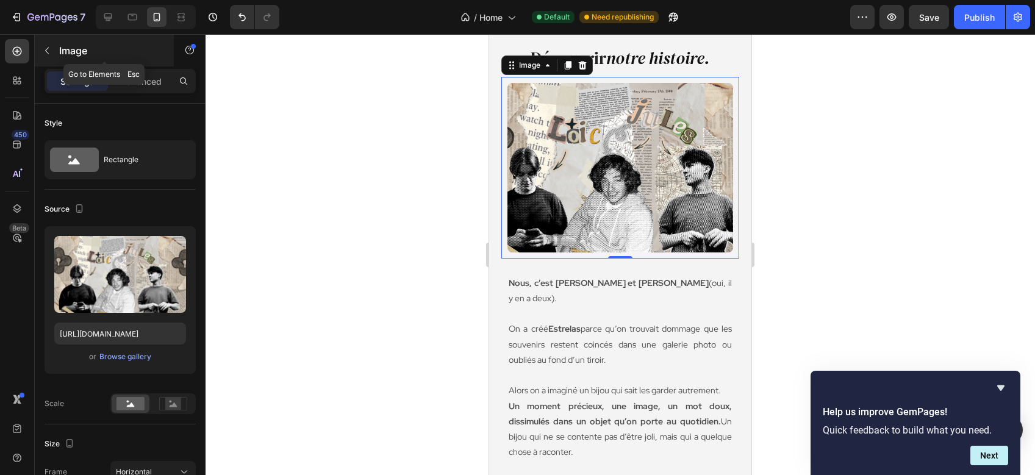
click at [62, 45] on p "Image" at bounding box center [111, 50] width 104 height 15
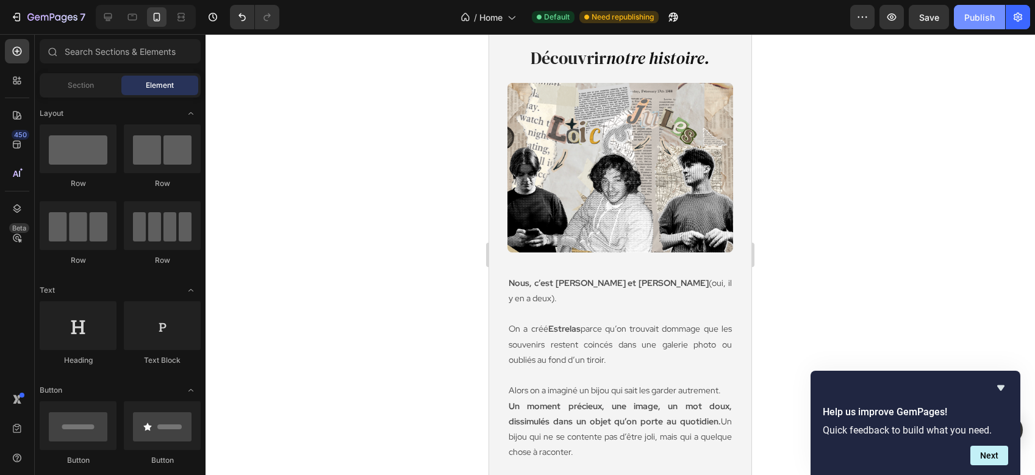
click at [986, 20] on div "Publish" at bounding box center [979, 17] width 30 height 13
click at [988, 16] on button "Publish" at bounding box center [979, 17] width 51 height 24
